Goal: Book appointment/travel/reservation

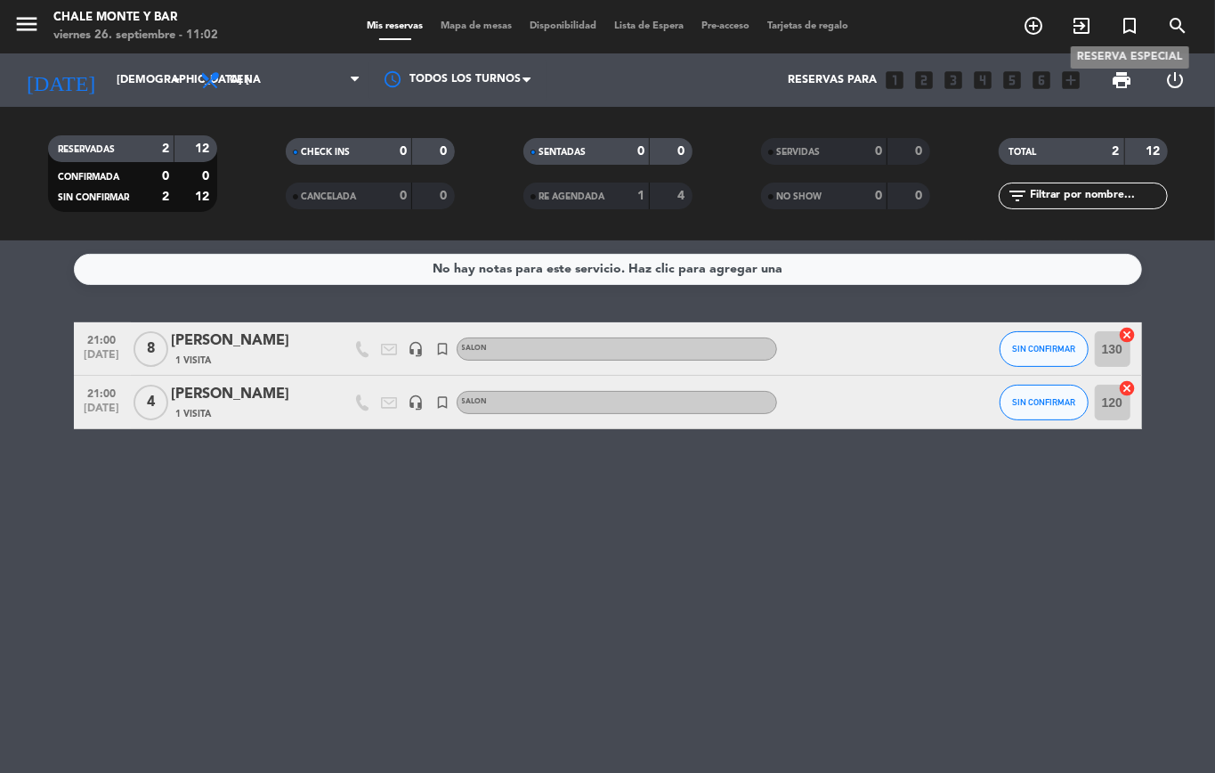
click at [1130, 27] on icon "turned_in_not" at bounding box center [1129, 25] width 21 height 21
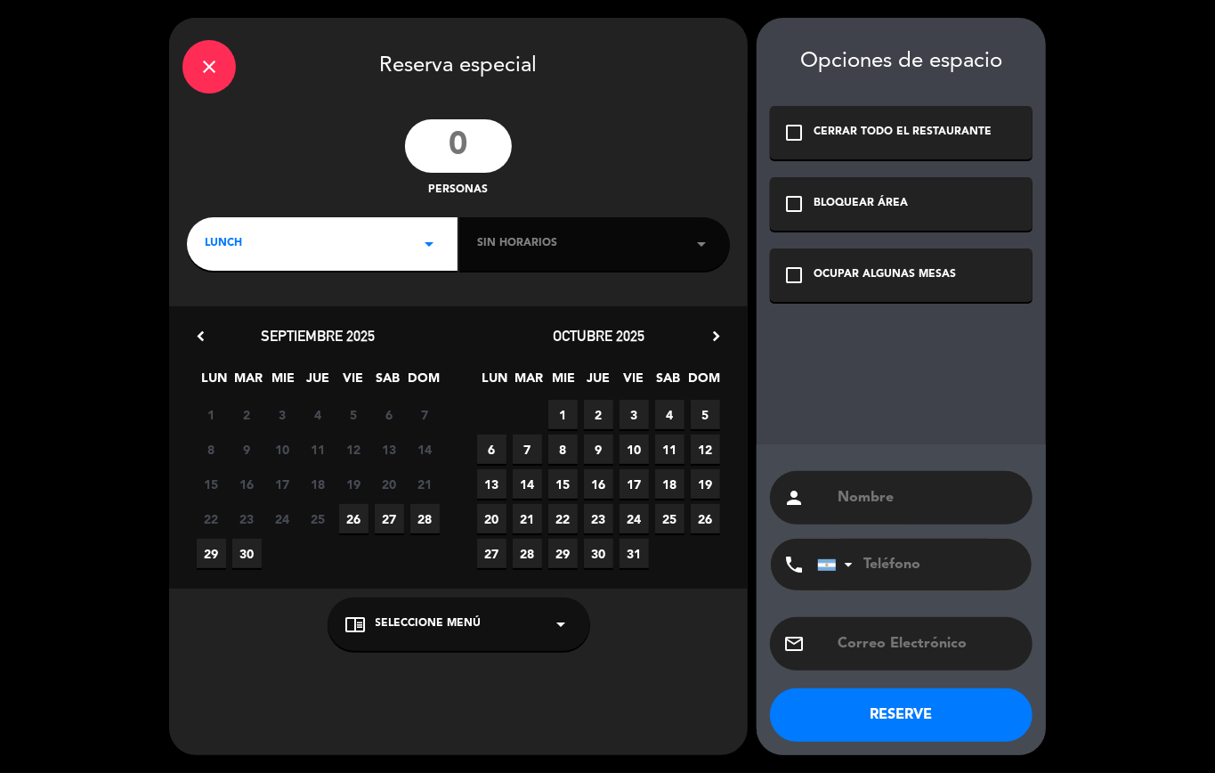
click at [460, 158] on input "number" at bounding box center [458, 145] width 107 height 53
type input "15"
click at [232, 248] on span "LUNCH" at bounding box center [223, 244] width 37 height 18
click at [217, 296] on div "Almuerzo" at bounding box center [322, 293] width 262 height 18
click at [564, 420] on span "1" at bounding box center [562, 414] width 29 height 29
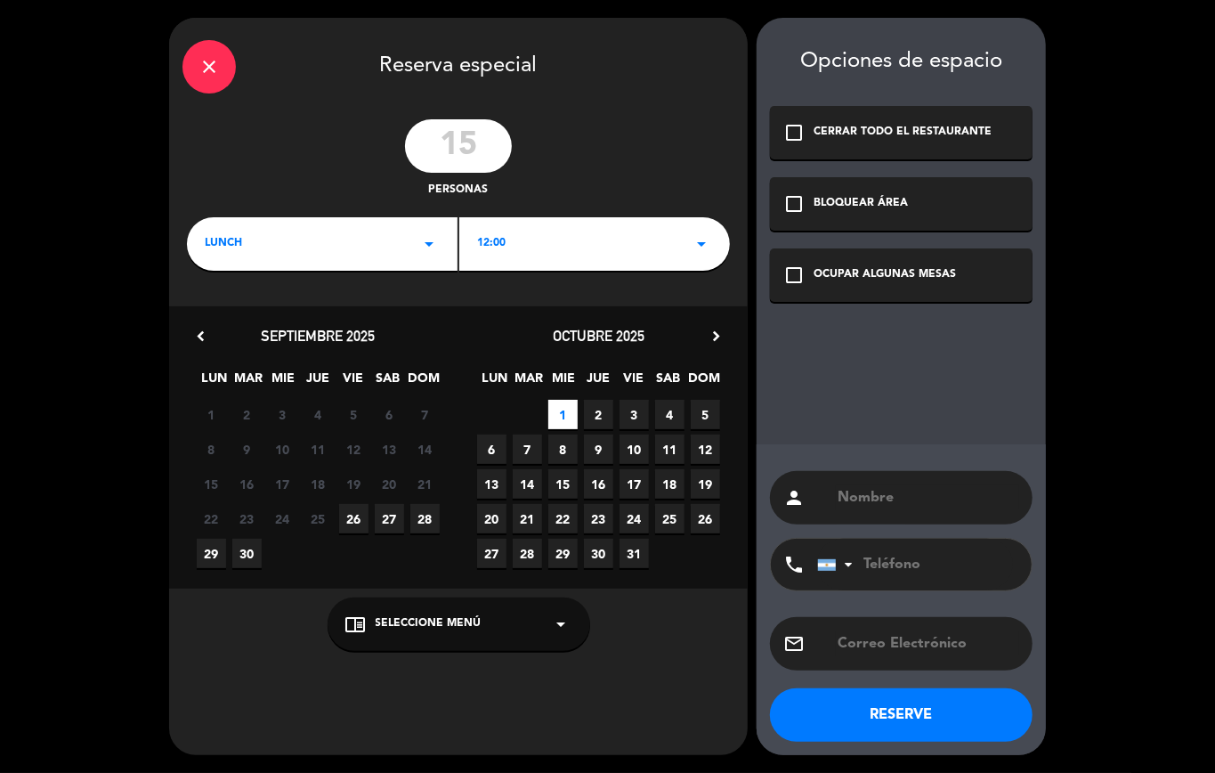
click at [451, 613] on div "chrome_reader_mode Seleccione Menú arrow_drop_down" at bounding box center [459, 623] width 263 height 53
click at [369, 579] on div "PATIO" at bounding box center [458, 581] width 227 height 18
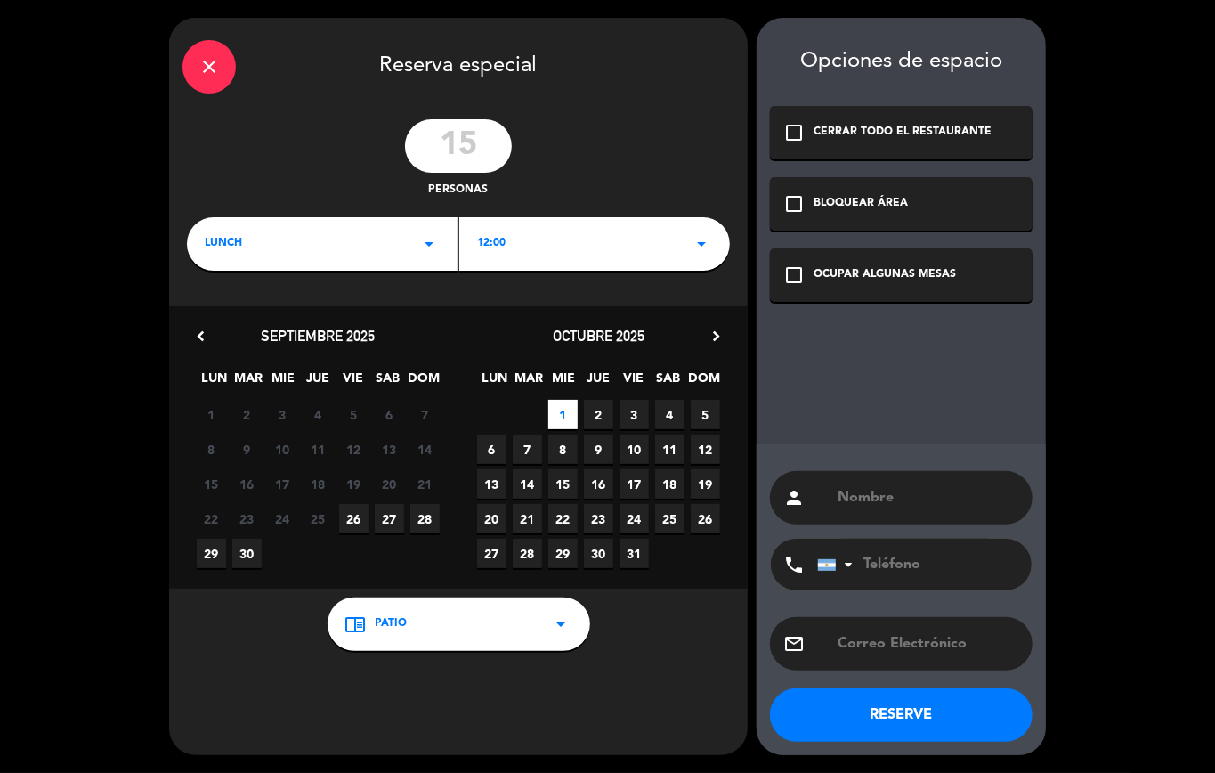
click at [795, 272] on icon "check_box_outline_blank" at bounding box center [794, 274] width 21 height 21
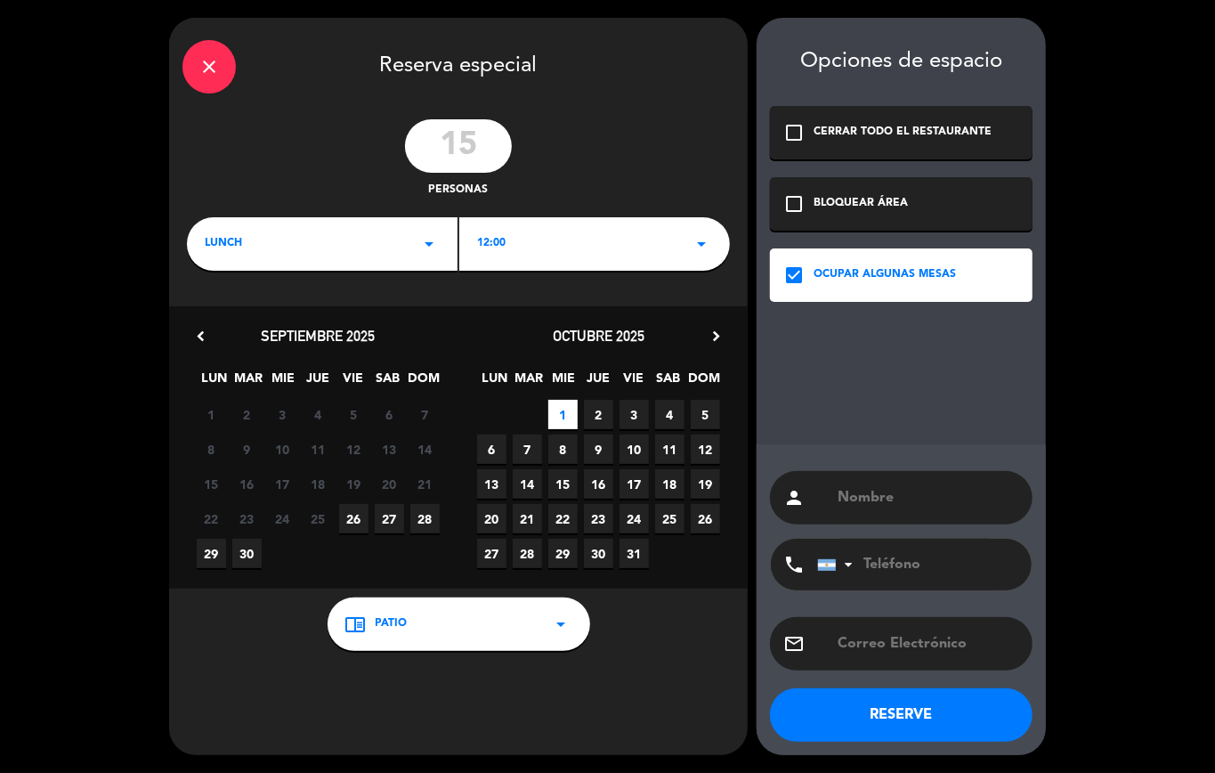
click at [865, 482] on div "person" at bounding box center [901, 497] width 263 height 53
click at [873, 500] on input "text" at bounding box center [927, 497] width 183 height 25
paste input "[PERSON_NAME]"
type input "[PERSON_NAME]"
click at [248, 242] on div "lunch arrow_drop_down" at bounding box center [322, 243] width 271 height 53
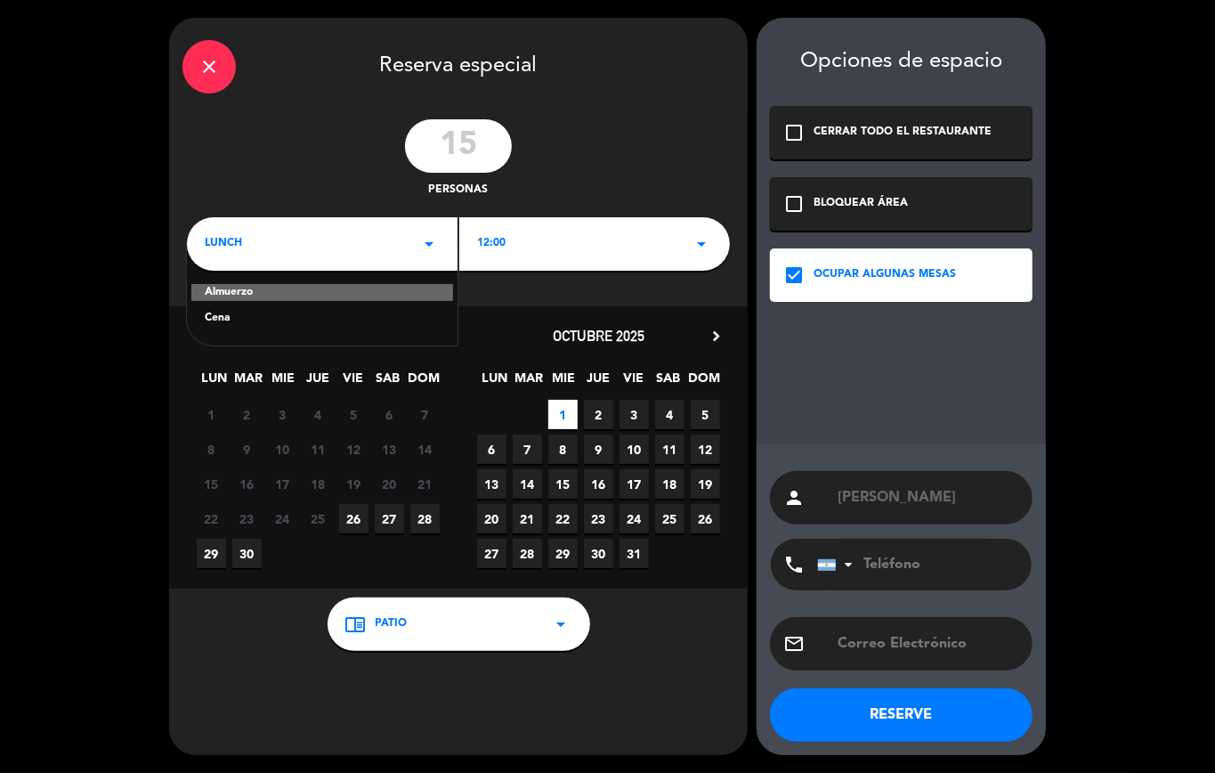
click at [255, 290] on div "Almuerzo" at bounding box center [322, 293] width 262 height 18
click at [410, 627] on div "chrome_reader_mode PATIO arrow_drop_down" at bounding box center [459, 623] width 263 height 53
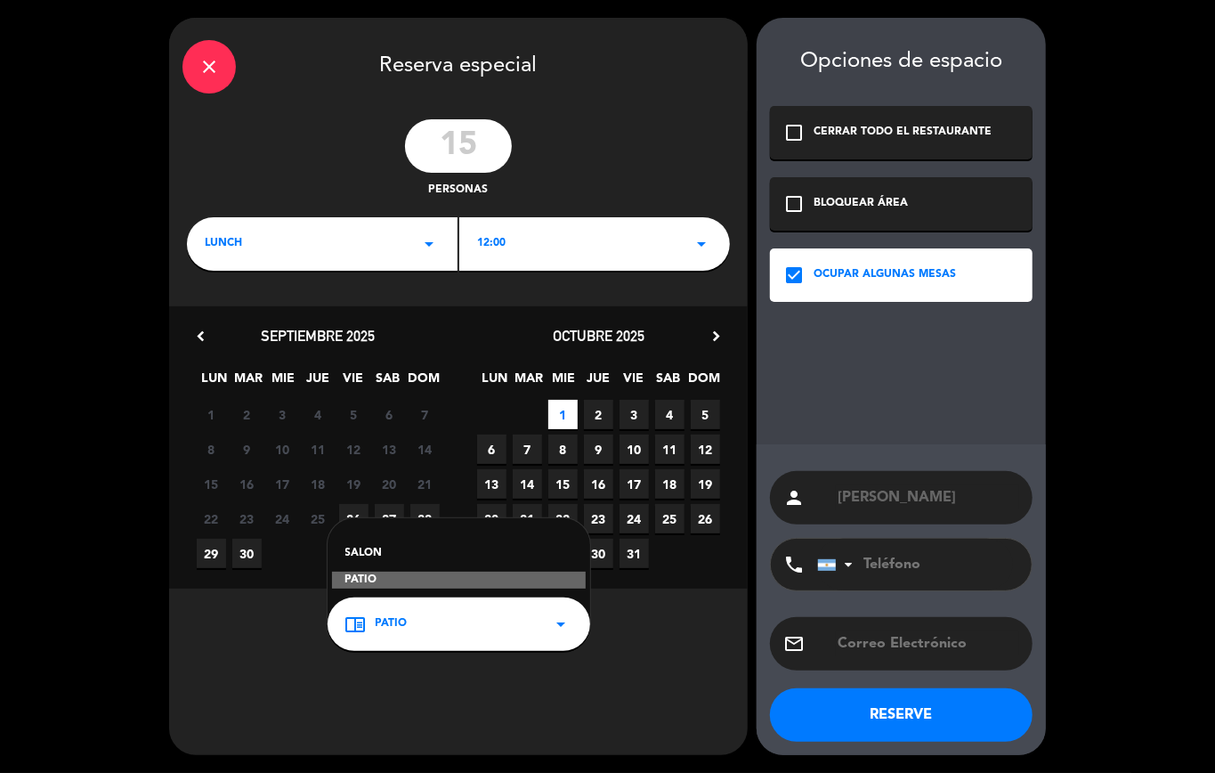
click at [378, 549] on div "SALON" at bounding box center [458, 554] width 227 height 18
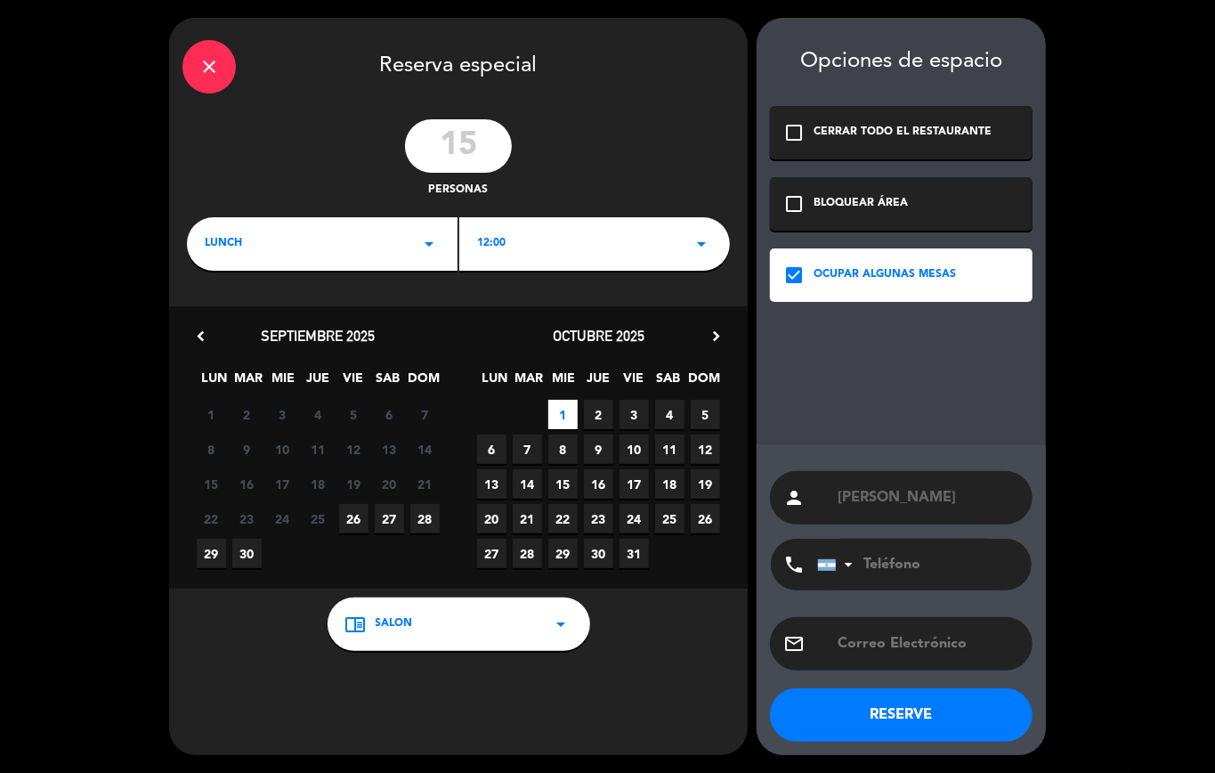
click at [888, 564] on input "tel" at bounding box center [915, 565] width 196 height 52
paste input "3624690296"
type input "3624690296"
click at [913, 717] on button "RESERVE" at bounding box center [901, 714] width 263 height 53
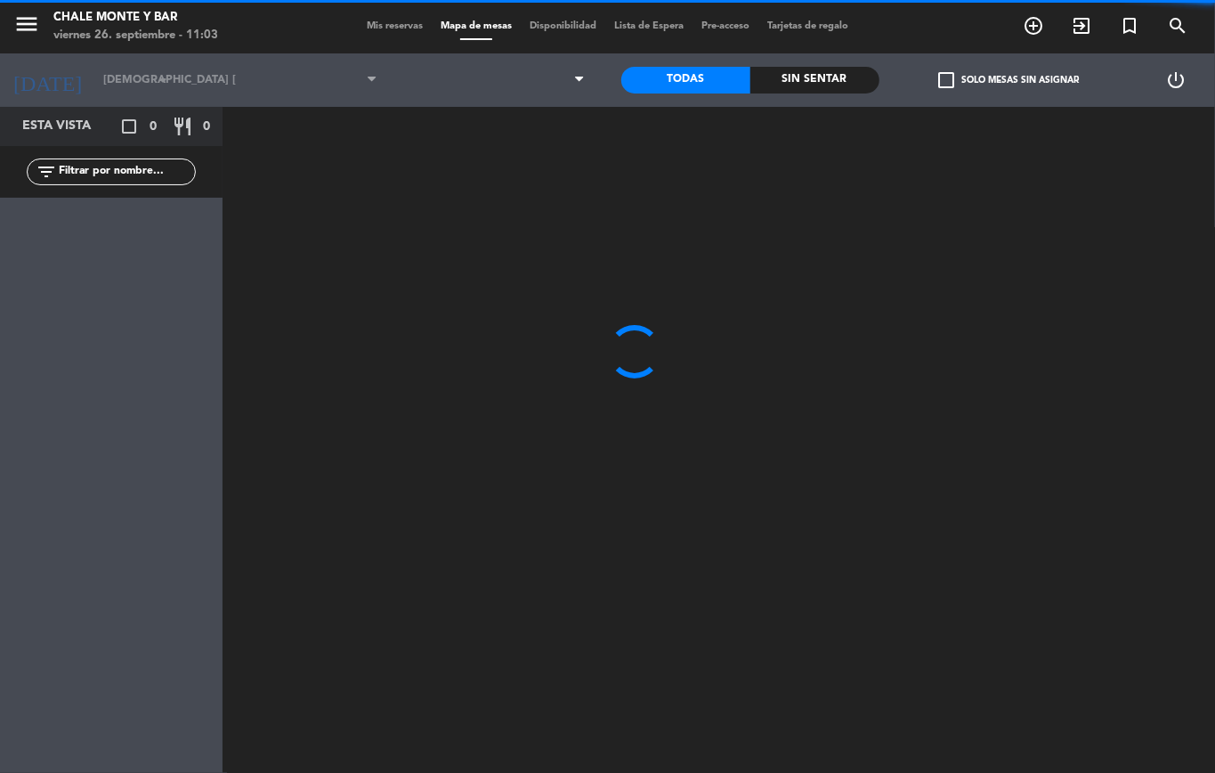
type input "mié. [DATE]"
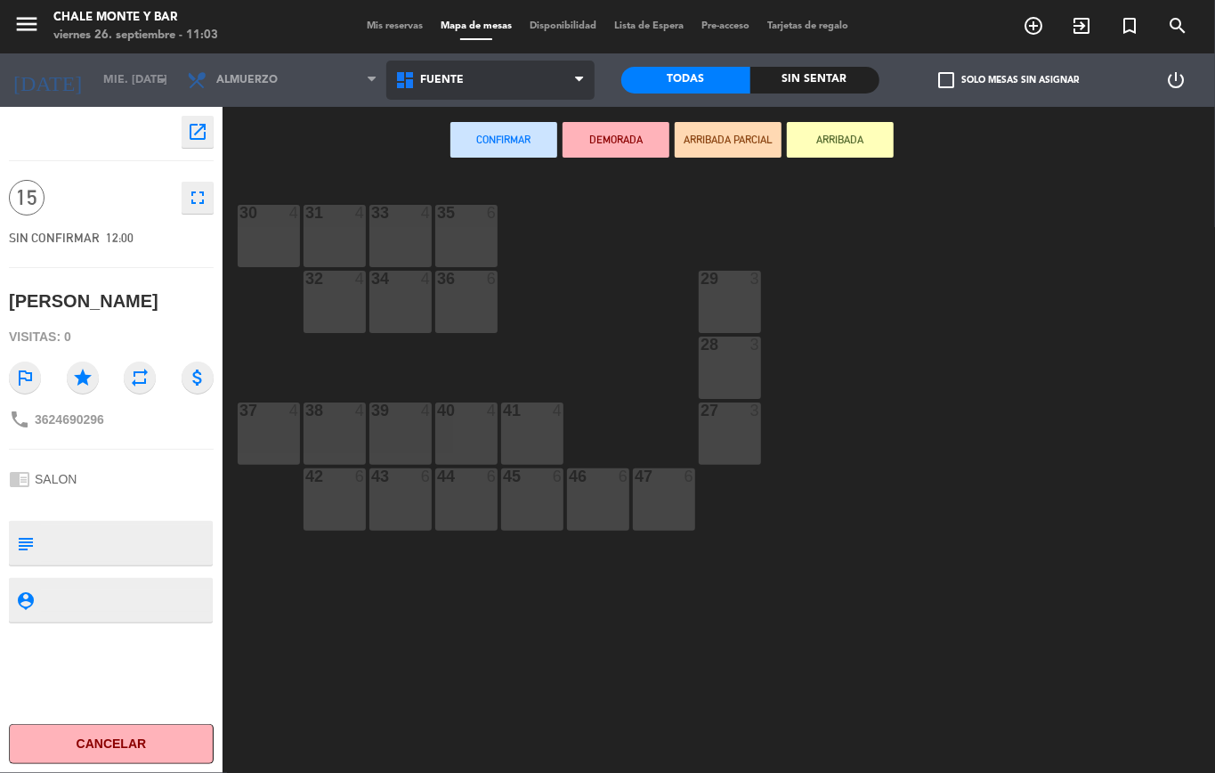
click at [492, 91] on span "FUENTE" at bounding box center [490, 80] width 208 height 39
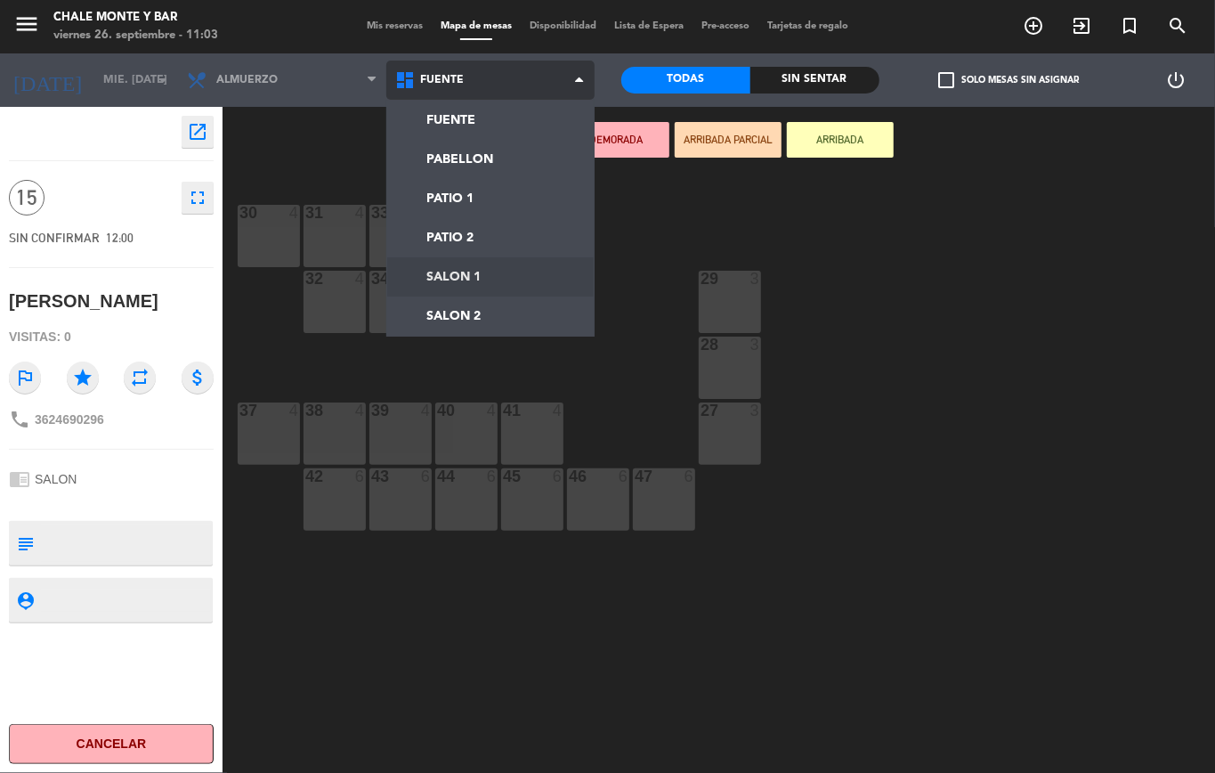
click at [467, 276] on ng-component "menu Chale [PERSON_NAME] 26. septiembre - 11:03 Mis reservas Mapa de mesas Disp…" at bounding box center [607, 386] width 1215 height 773
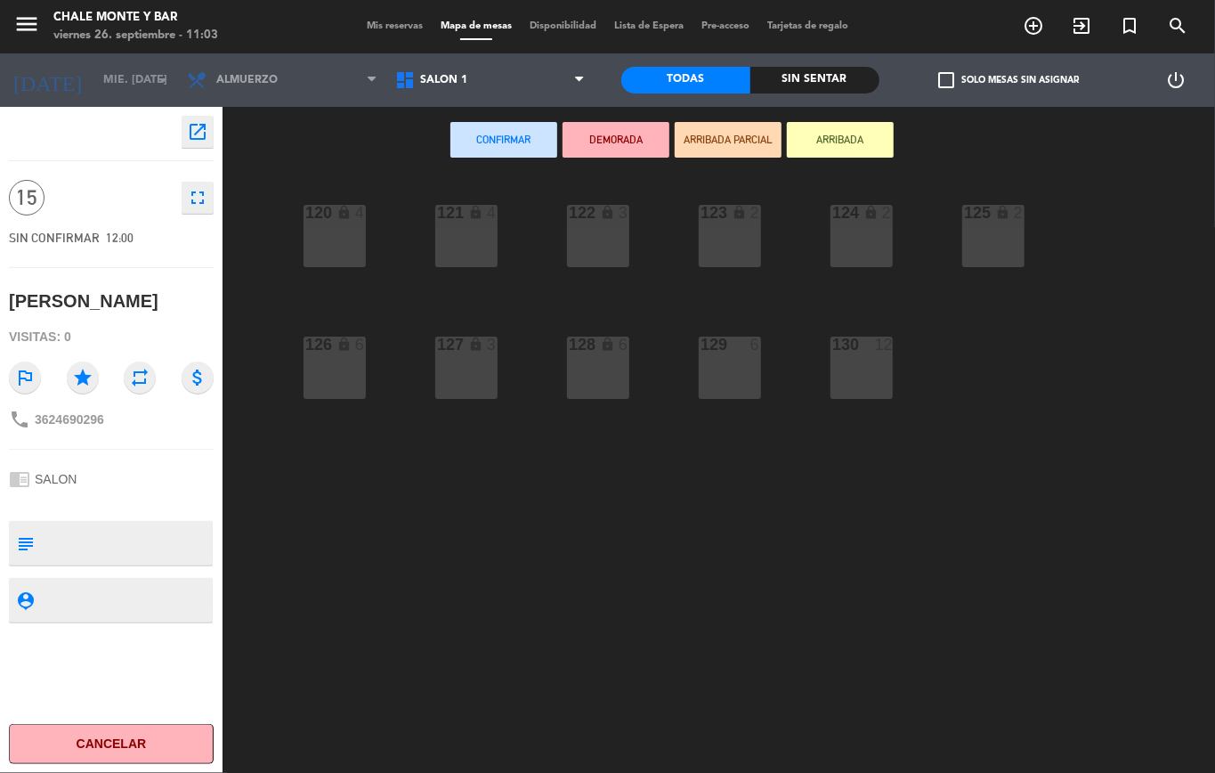
drag, startPoint x: 353, startPoint y: 226, endPoint x: 389, endPoint y: 236, distance: 37.8
click at [354, 229] on div "120 lock 4" at bounding box center [335, 236] width 62 height 62
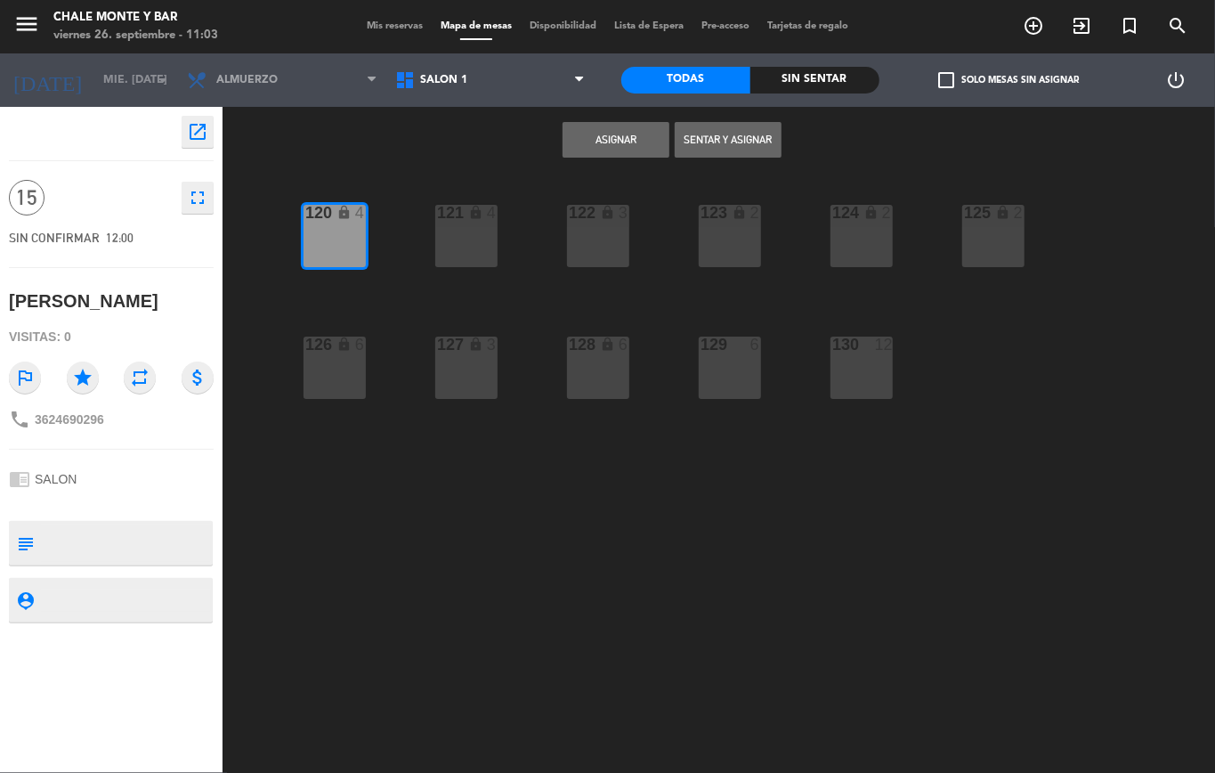
click at [491, 223] on div "121 lock 4" at bounding box center [466, 236] width 62 height 62
click at [584, 229] on div "122 lock 3" at bounding box center [598, 236] width 62 height 62
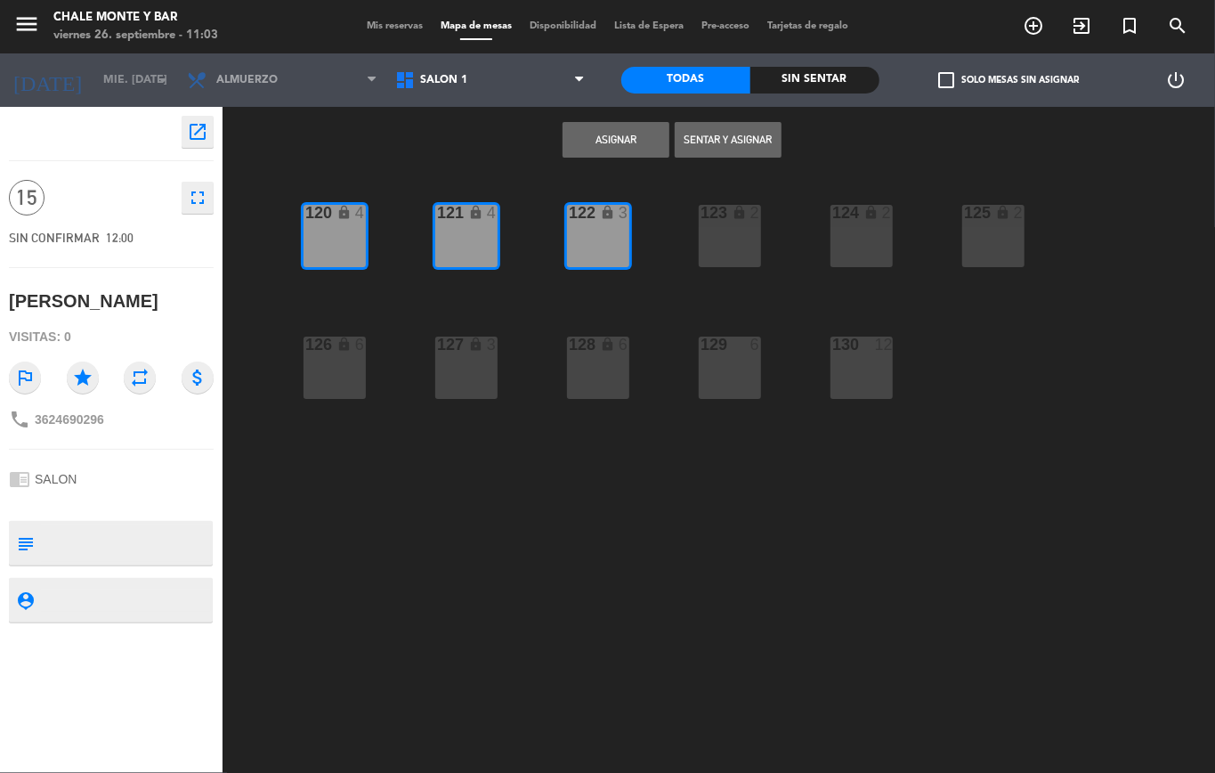
click at [345, 345] on icon "lock" at bounding box center [344, 344] width 15 height 15
click at [472, 247] on div "121 lock 4" at bounding box center [466, 236] width 62 height 62
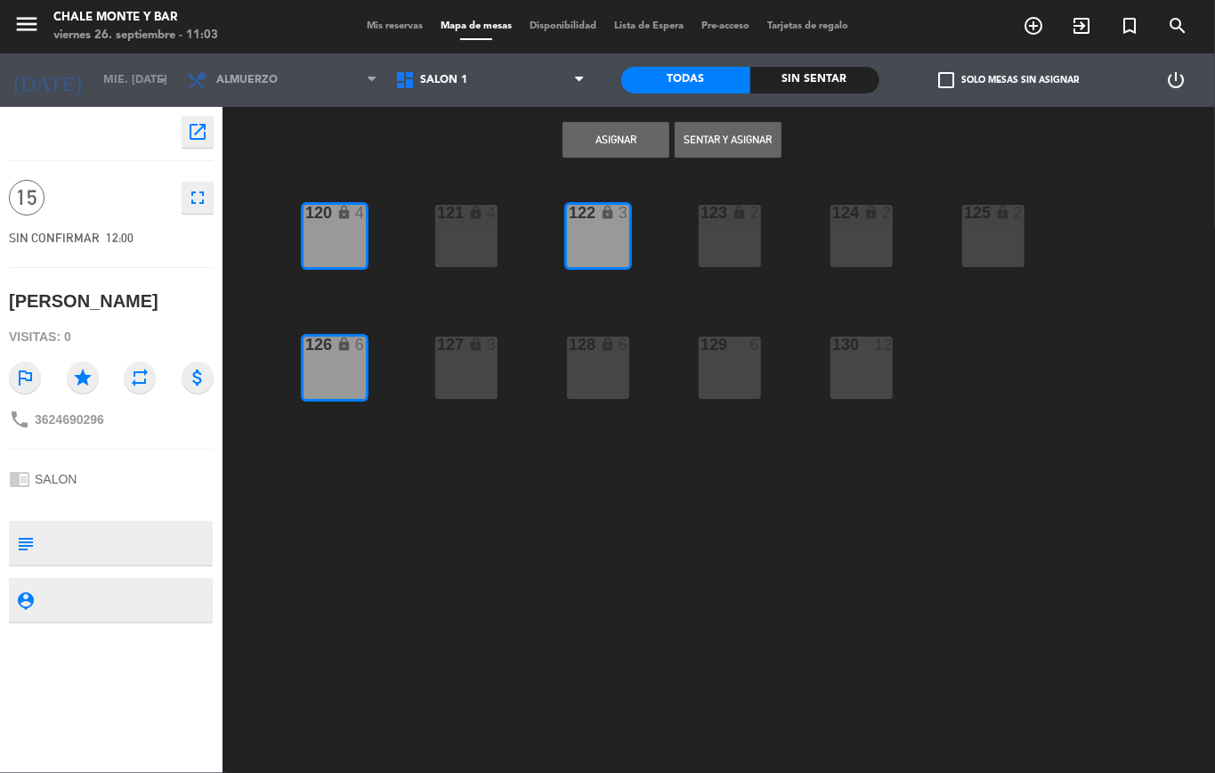
click at [467, 354] on div "127 lock 3" at bounding box center [466, 368] width 62 height 62
click at [618, 137] on button "Asignar" at bounding box center [616, 140] width 107 height 36
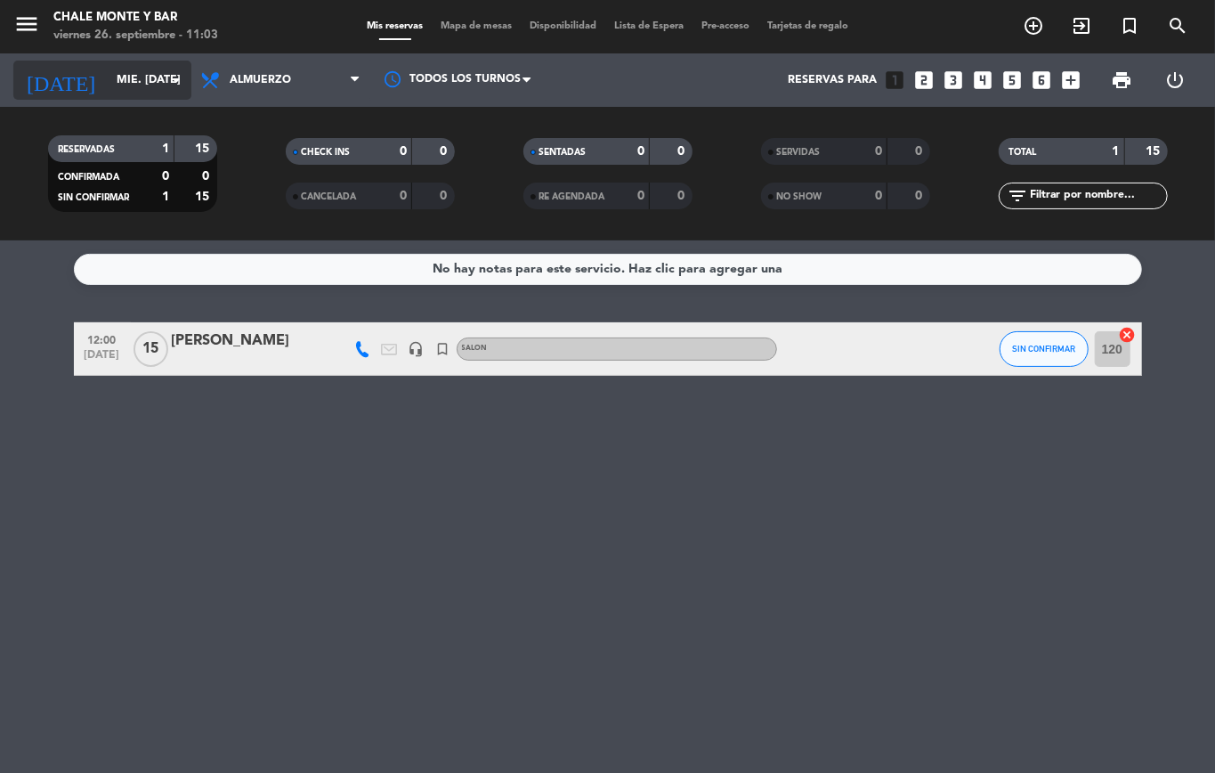
click at [150, 76] on input "mié. [DATE]" at bounding box center [183, 80] width 150 height 30
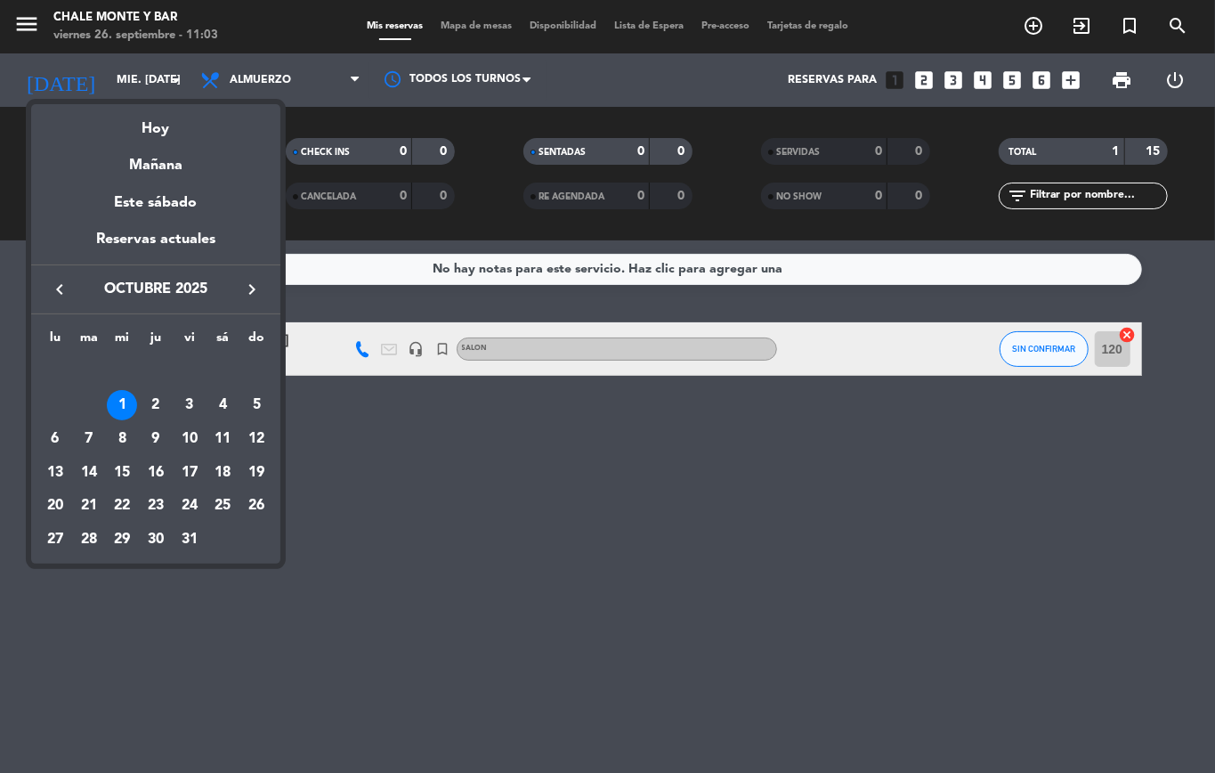
click at [59, 294] on icon "keyboard_arrow_left" at bounding box center [59, 289] width 21 height 21
click at [193, 504] on div "26" at bounding box center [190, 506] width 30 height 30
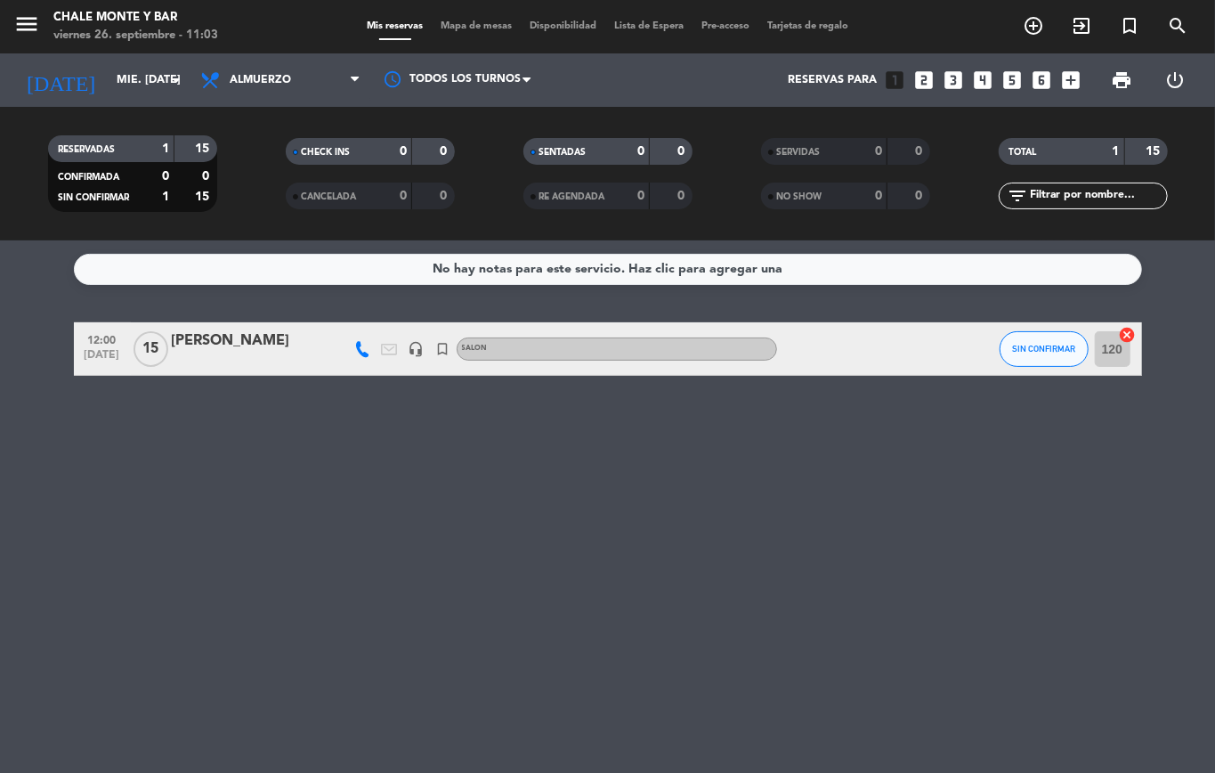
type input "vie. [DATE]"
